Goal: Task Accomplishment & Management: Use online tool/utility

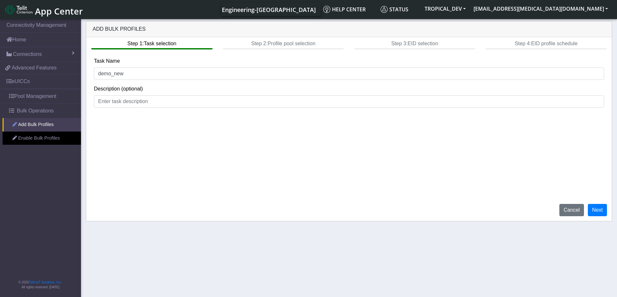
click at [34, 125] on link "Add Bulk Profiles" at bounding box center [42, 125] width 78 height 14
click at [31, 100] on link "Pool Management" at bounding box center [42, 96] width 78 height 14
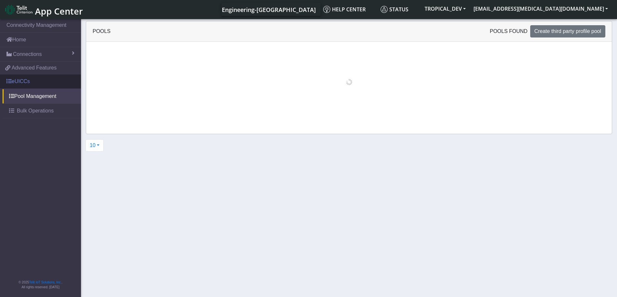
click at [22, 80] on link "eUICCs" at bounding box center [40, 81] width 81 height 14
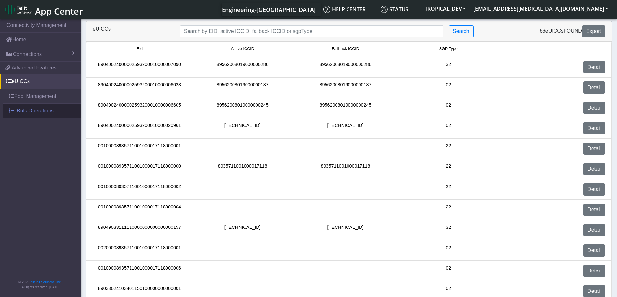
click at [37, 114] on span "Bulk Operations" at bounding box center [35, 111] width 37 height 8
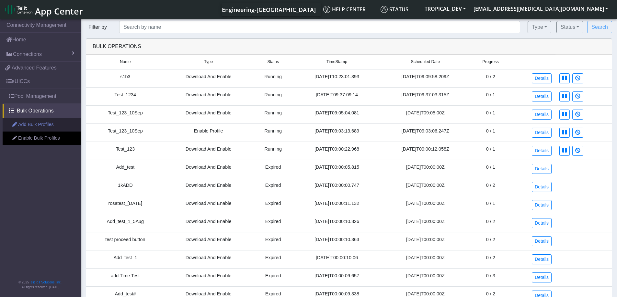
click at [37, 128] on link "Add Bulk Profiles" at bounding box center [42, 125] width 78 height 14
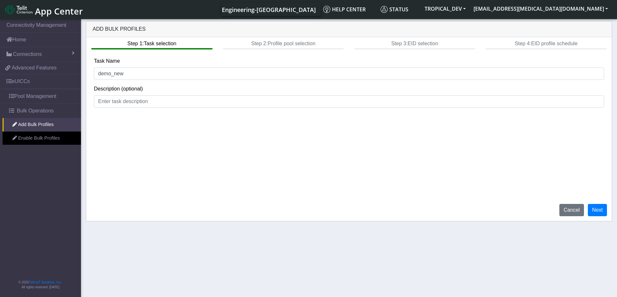
click at [556, 45] on div "Step 1: Task selection Step 2: Profile pool selection Step 3: EID selection Ste…" at bounding box center [348, 43] width 525 height 12
drag, startPoint x: 533, startPoint y: 45, endPoint x: 580, endPoint y: 44, distance: 47.3
click at [580, 44] on div "Step 1: Task selection Step 2: Profile pool selection Step 3: EID selection Ste…" at bounding box center [348, 43] width 525 height 12
